Goal: Task Accomplishment & Management: Manage account settings

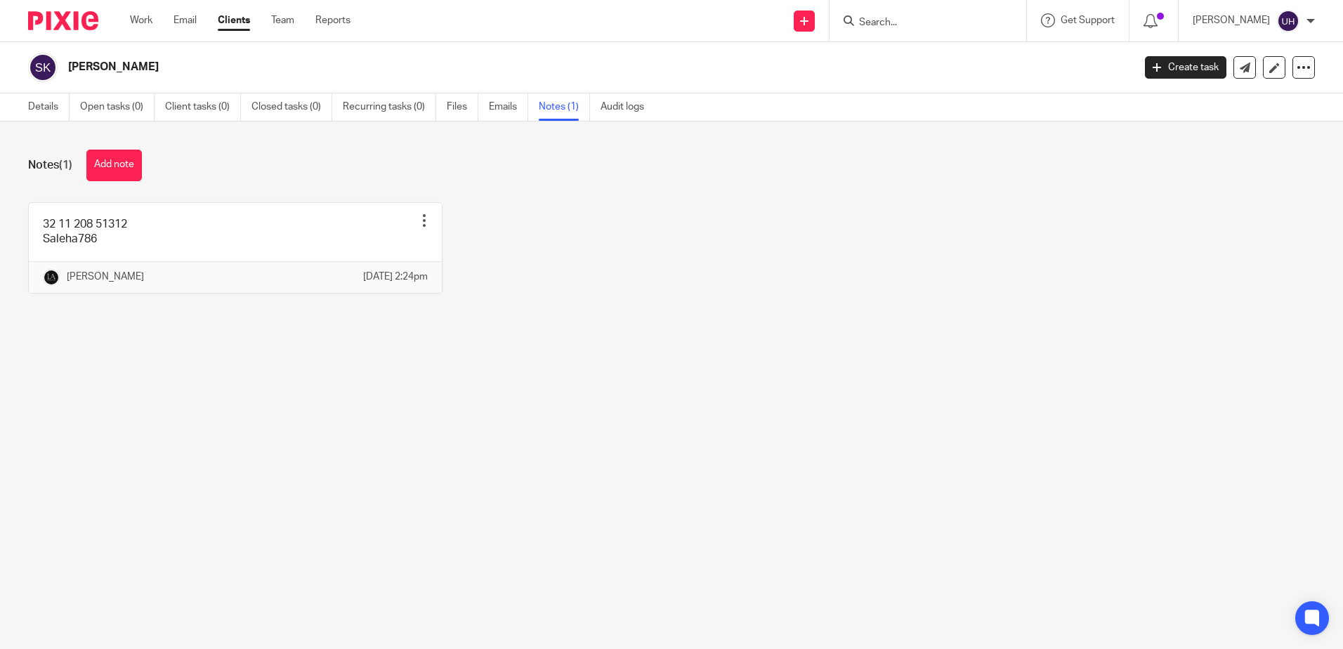
click at [650, 154] on div "Notes (1) Add note" at bounding box center [671, 166] width 1286 height 32
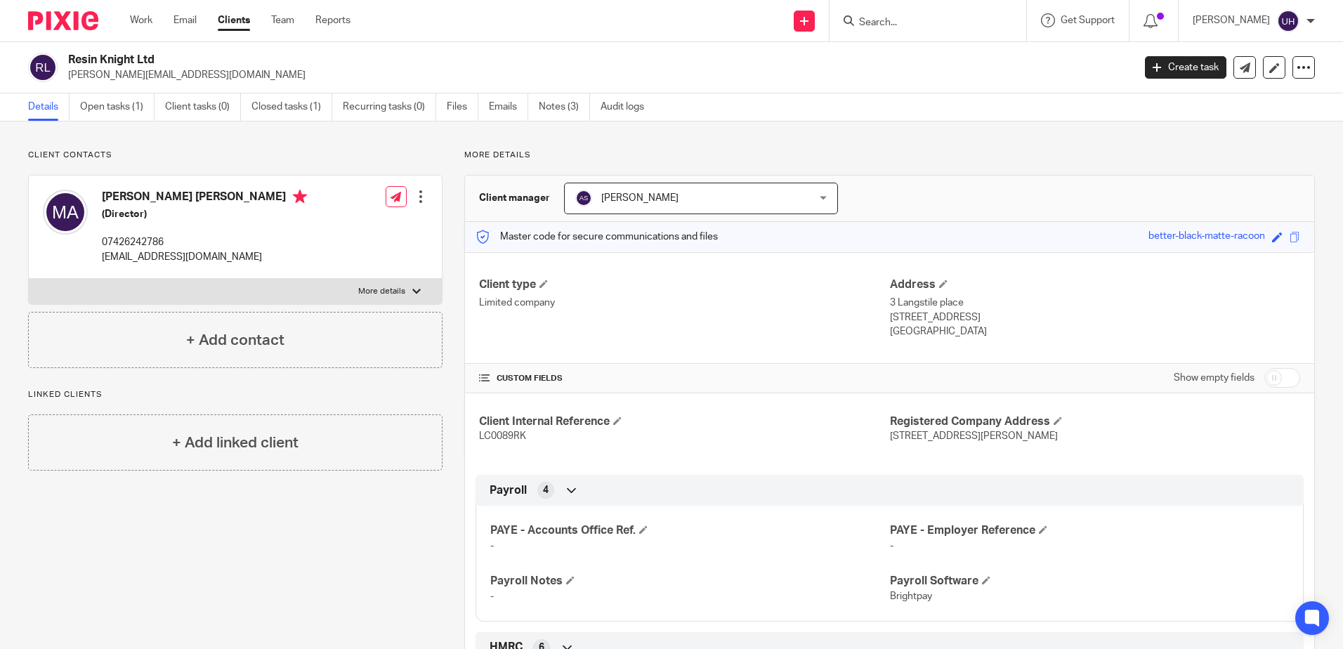
click at [940, 20] on input "Search" at bounding box center [920, 23] width 126 height 13
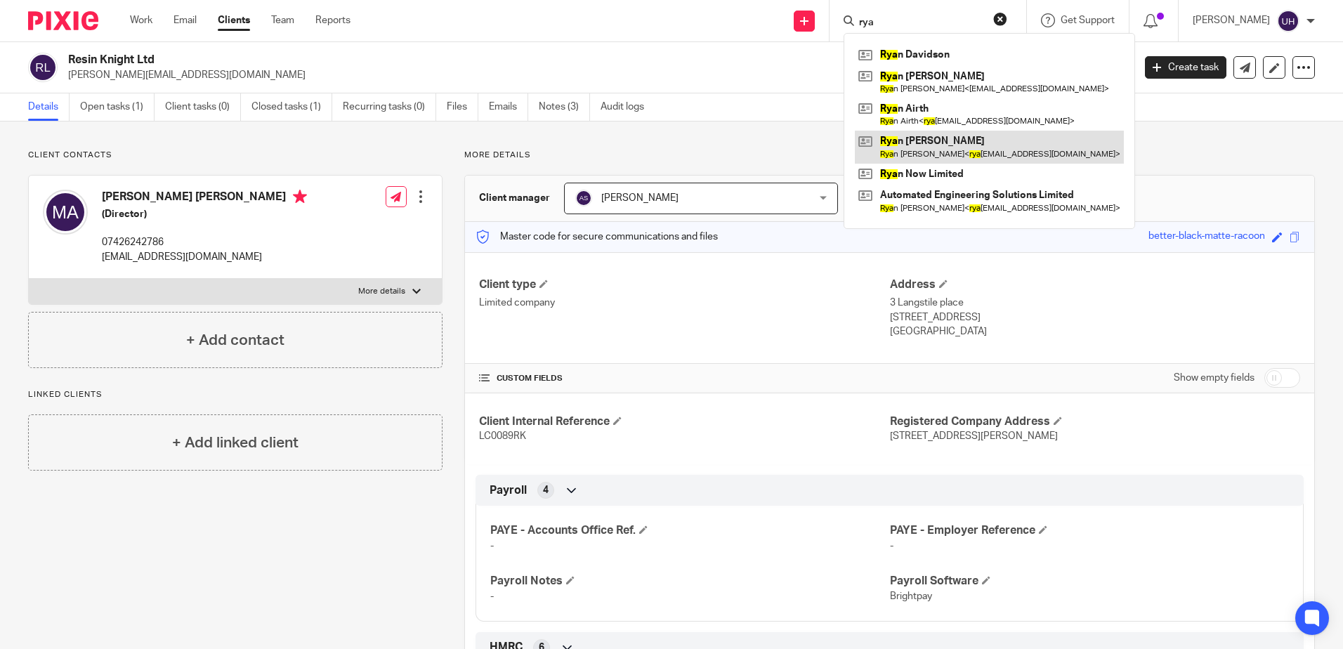
type input "rya"
click at [921, 140] on link at bounding box center [989, 147] width 269 height 32
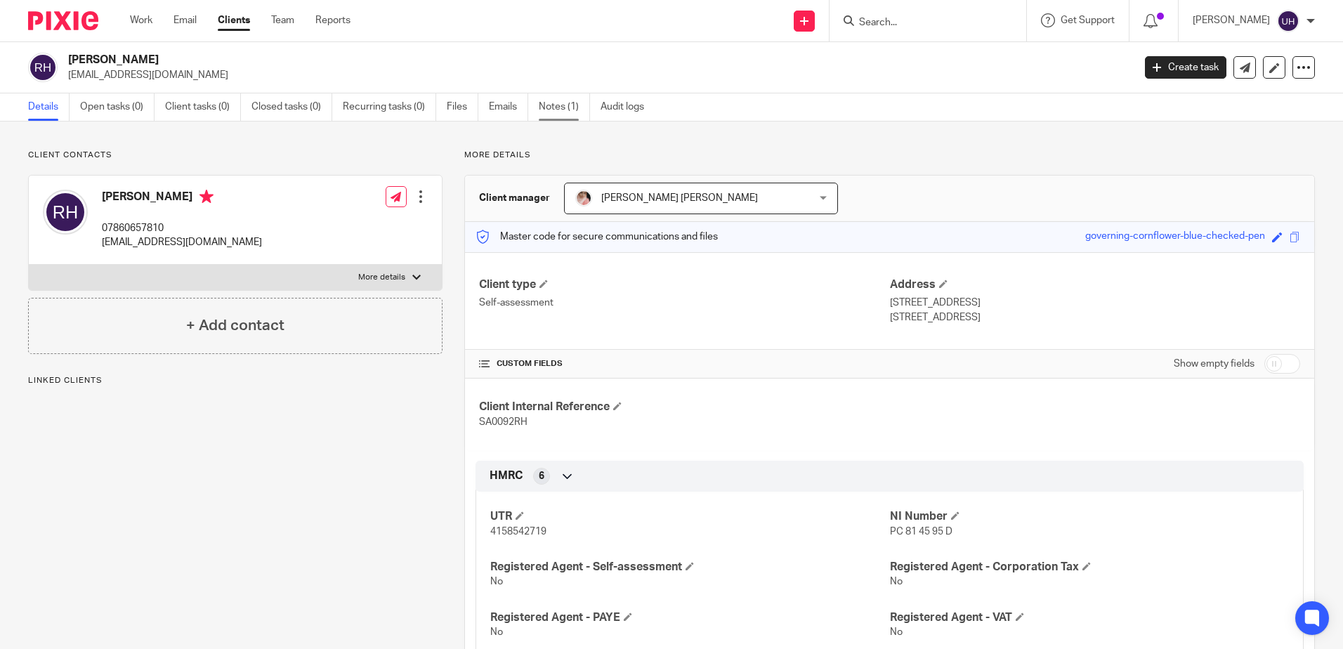
click at [580, 102] on link "Notes (1)" at bounding box center [564, 106] width 51 height 27
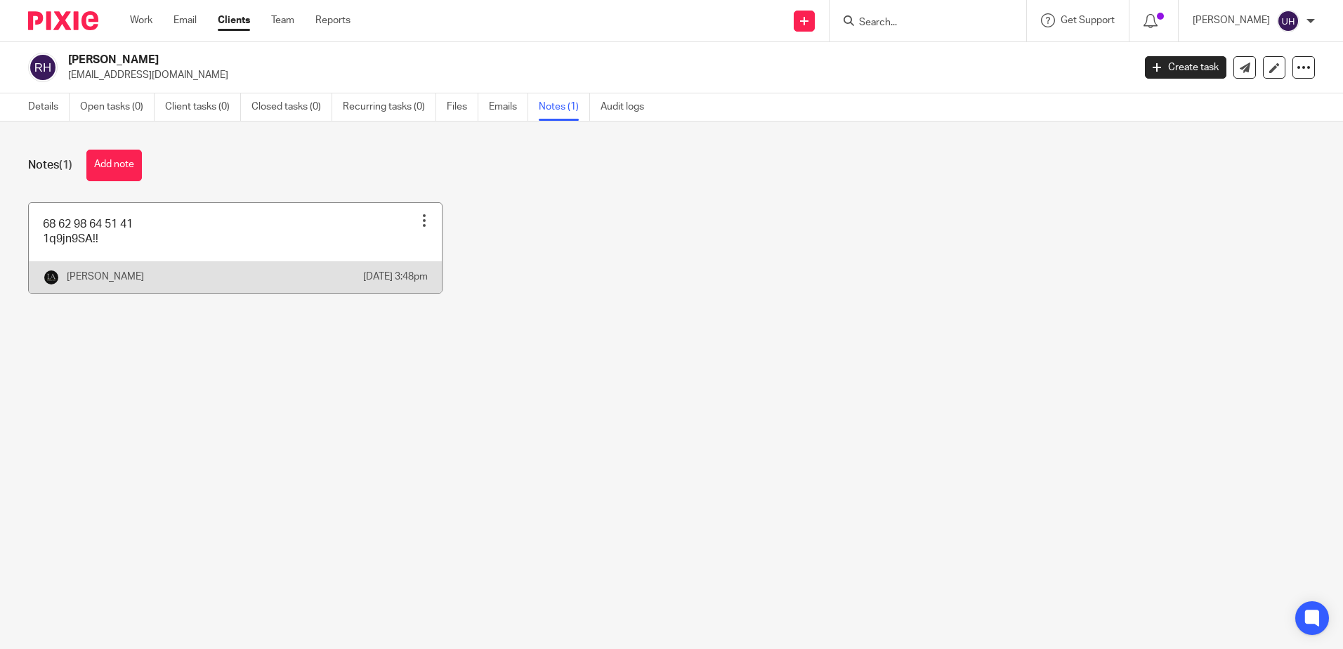
click at [186, 242] on link at bounding box center [235, 248] width 413 height 90
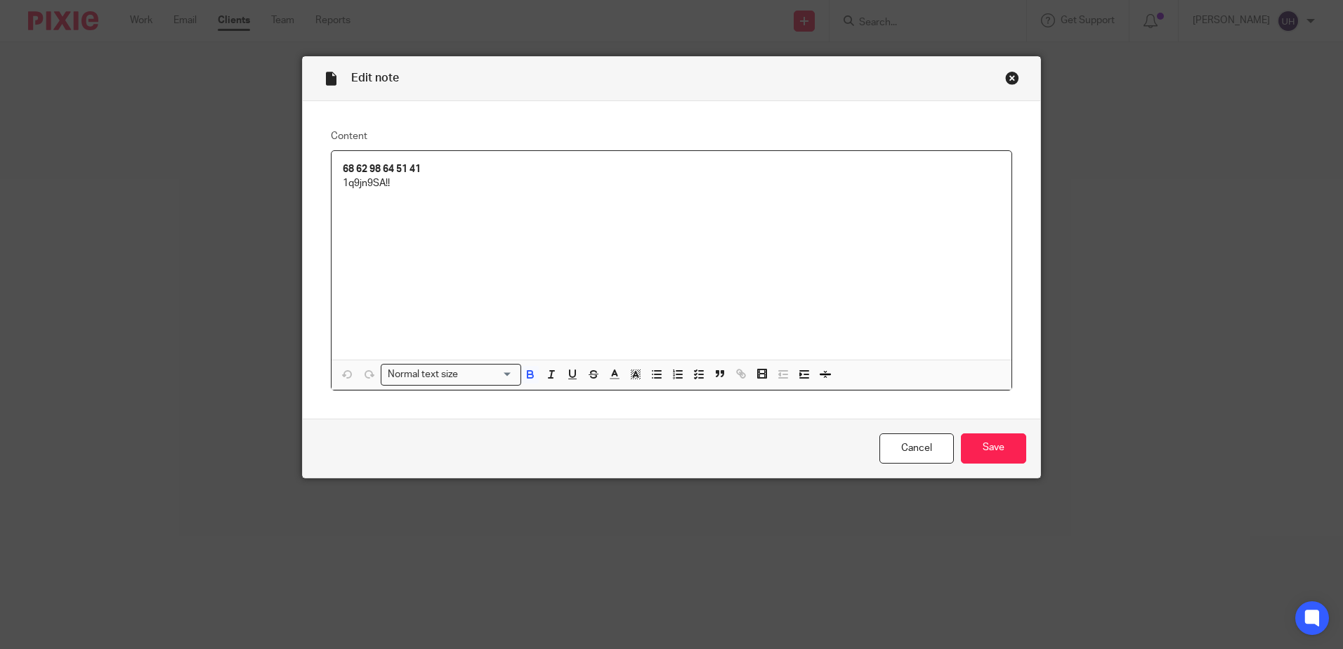
click at [367, 169] on strong "68 62 98 64 51 41" at bounding box center [382, 169] width 78 height 10
copy strong "68 62 98 64 51 41"
click at [401, 165] on strong "68 62 98 64 51 41" at bounding box center [382, 169] width 78 height 10
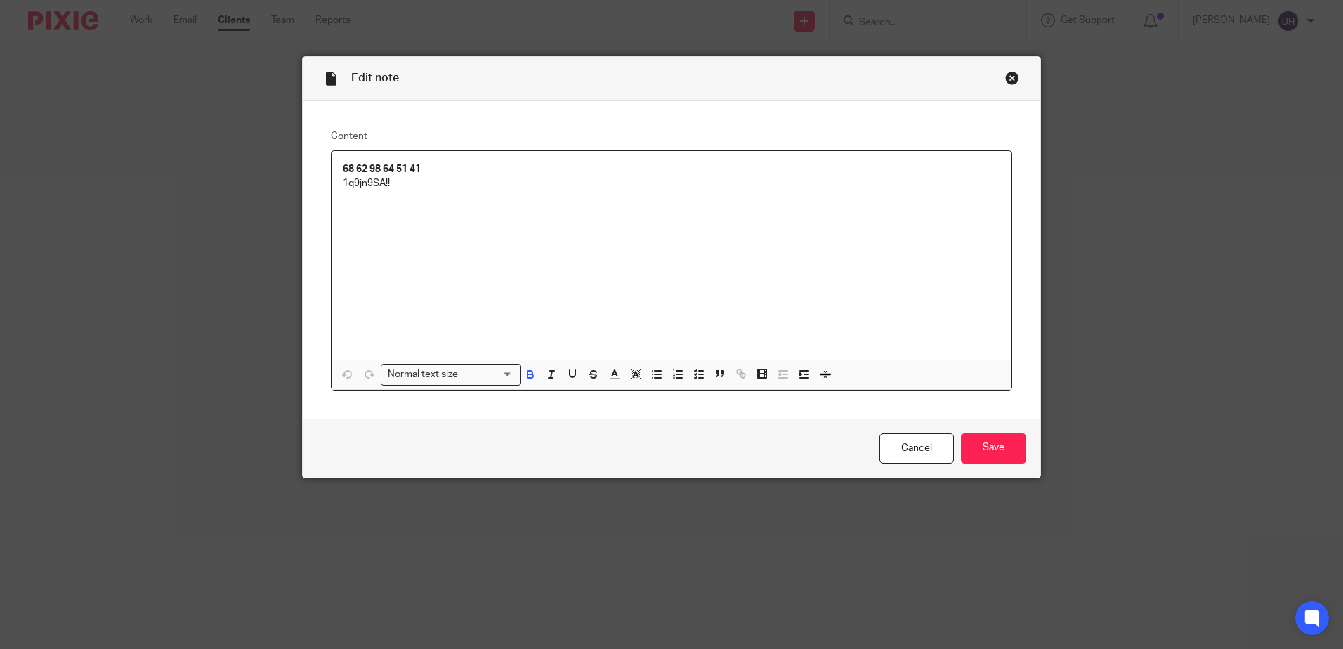
click at [381, 164] on strong "68 62 98 64 51 41" at bounding box center [382, 169] width 78 height 10
copy strong "68 62 98 64 51 41"
click at [362, 185] on p "1q9jn9SA!!" at bounding box center [671, 183] width 657 height 14
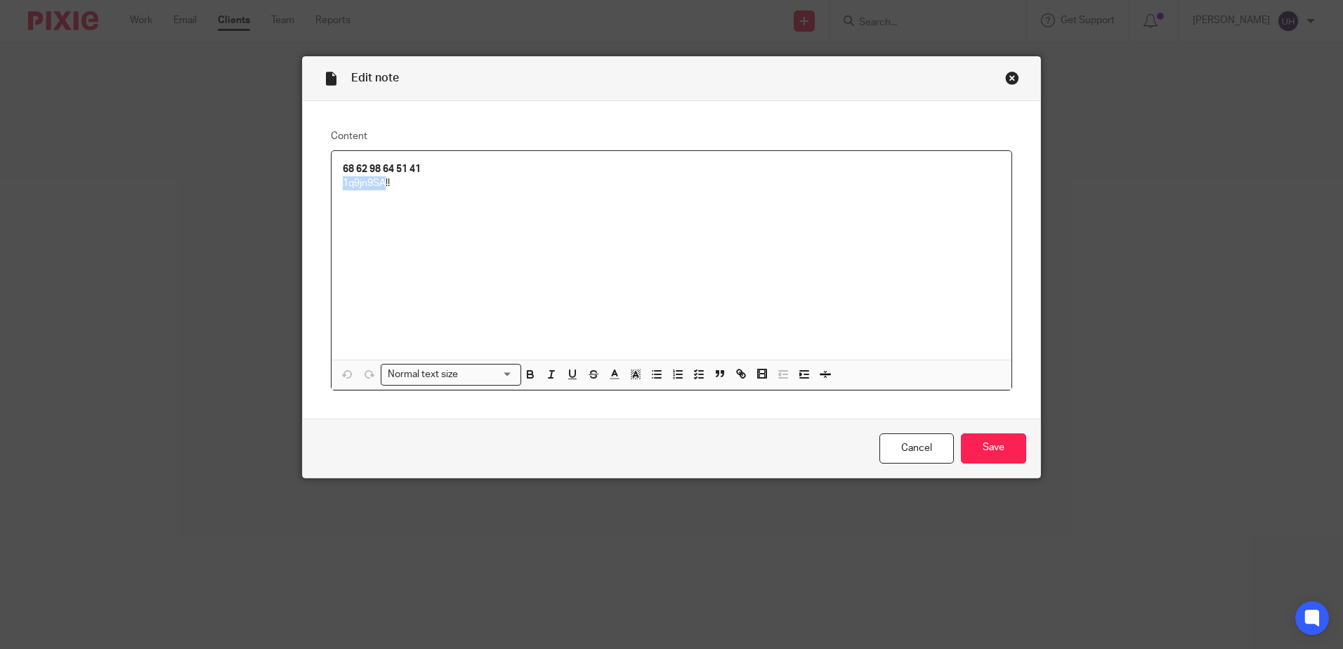
click at [362, 185] on p "1q9jn9SA!!" at bounding box center [671, 183] width 657 height 14
copy p "1q9jn9SA!!"
click at [363, 173] on strong "68 62 98 64 51 41" at bounding box center [382, 169] width 78 height 10
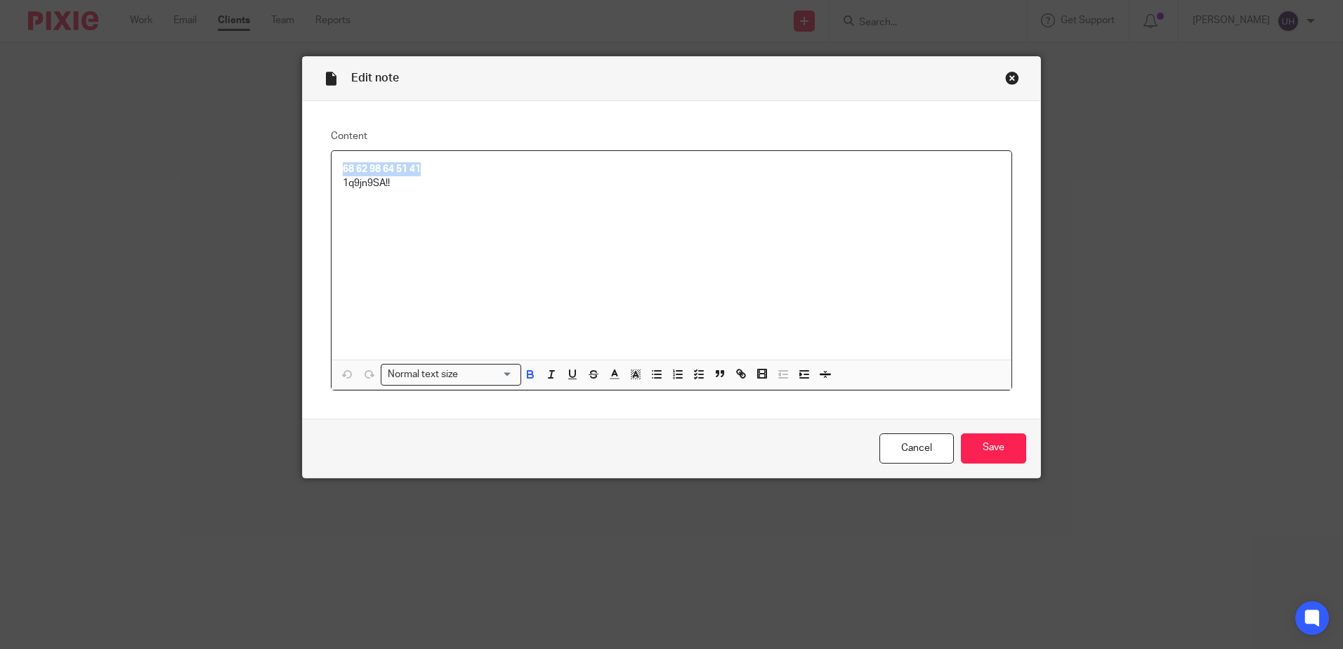
click at [363, 173] on strong "68 62 98 64 51 41" at bounding box center [382, 169] width 78 height 10
copy strong "68 62 98 64 51 41"
click at [355, 180] on p "1q9jn9SA!!" at bounding box center [671, 183] width 657 height 14
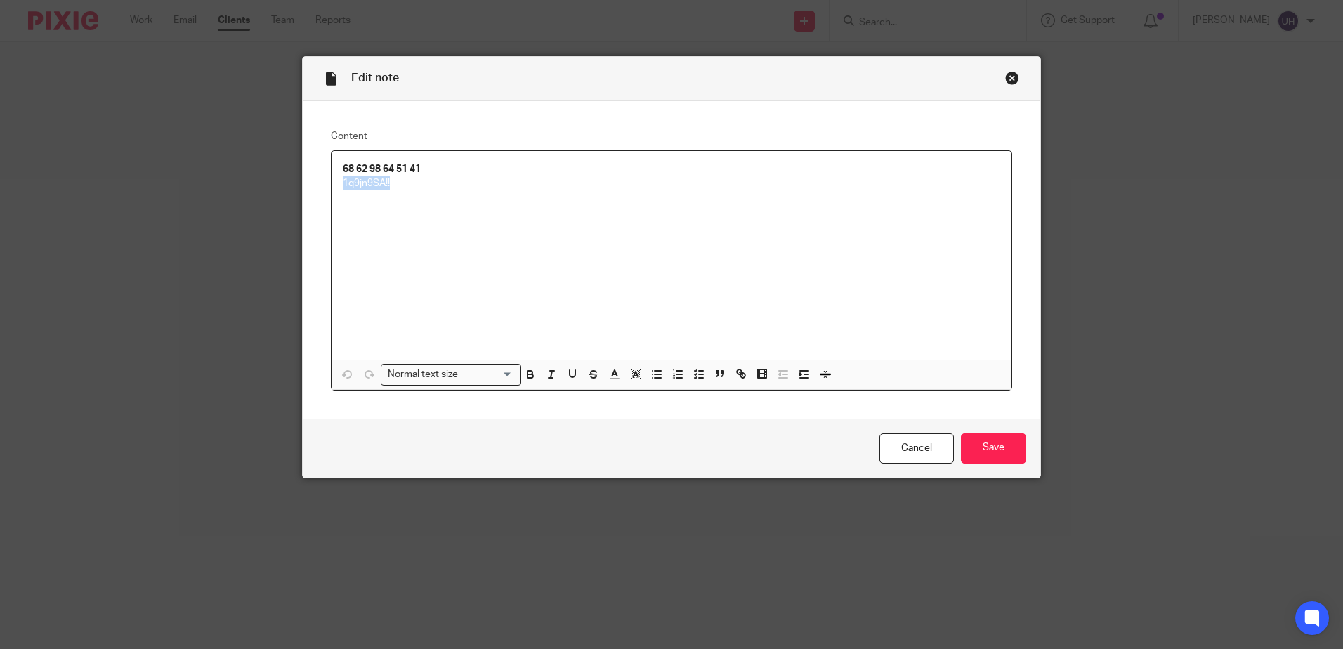
copy p "1q9jn9SA!!"
click at [989, 461] on input "Save" at bounding box center [993, 448] width 65 height 30
